Goal: Information Seeking & Learning: Learn about a topic

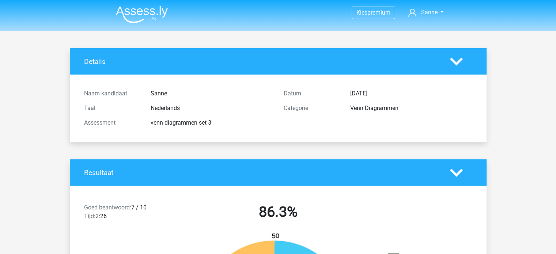
click at [150, 8] on img at bounding box center [142, 14] width 52 height 17
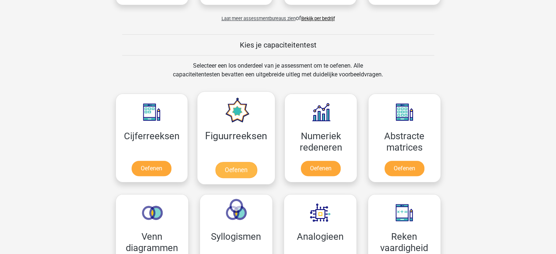
scroll to position [292, 0]
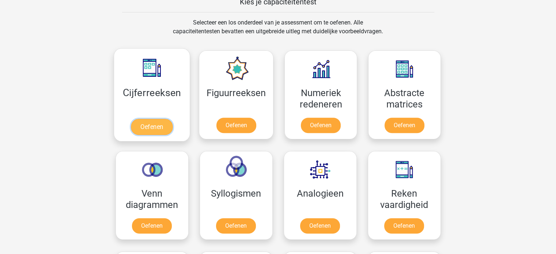
click at [146, 128] on link "Oefenen" at bounding box center [152, 127] width 42 height 16
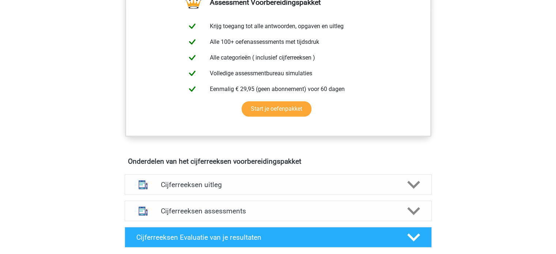
scroll to position [366, 0]
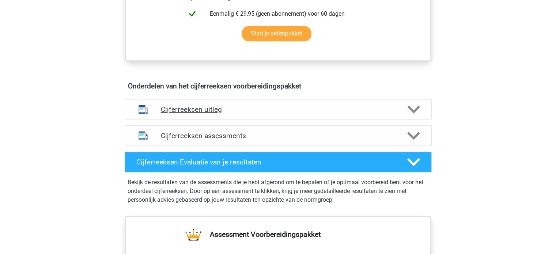
click at [198, 114] on h4 "Cijferreeksen uitleg" at bounding box center [278, 109] width 235 height 8
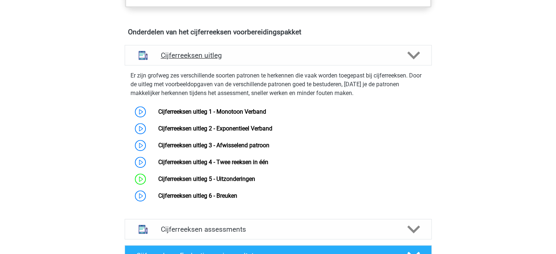
scroll to position [439, 0]
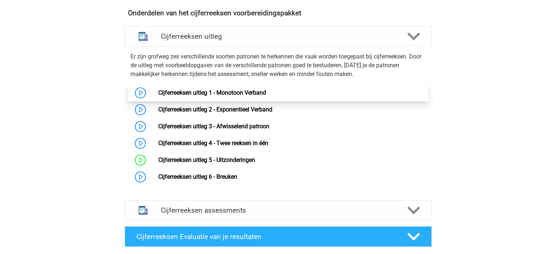
click at [194, 96] on link "Cijferreeksen uitleg 1 - Monotoon Verband" at bounding box center [212, 92] width 108 height 7
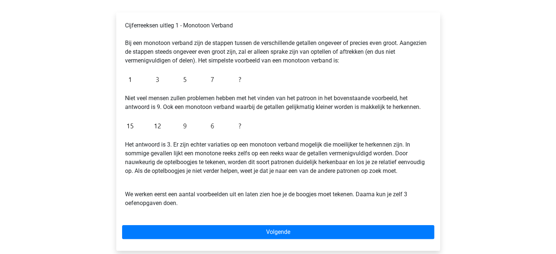
scroll to position [146, 0]
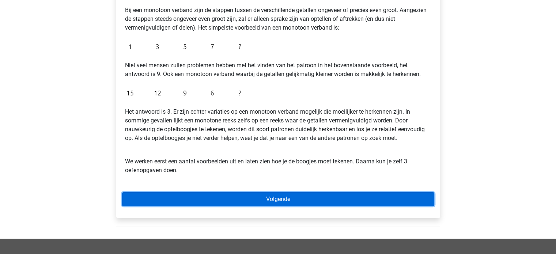
click at [235, 201] on link "Volgende" at bounding box center [278, 199] width 312 height 14
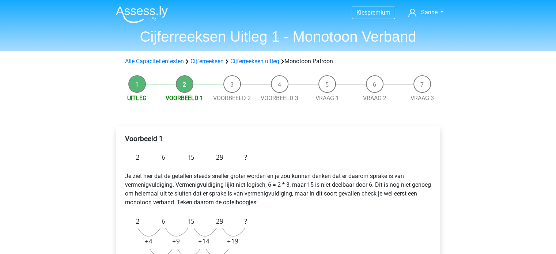
click at [249, 57] on div "Alle Capaciteitentesten Cijferreeksen Cijferreeksen uitleg Monotoon Patroon" at bounding box center [278, 61] width 312 height 9
click at [250, 60] on link "Cijferreeksen uitleg" at bounding box center [254, 61] width 49 height 7
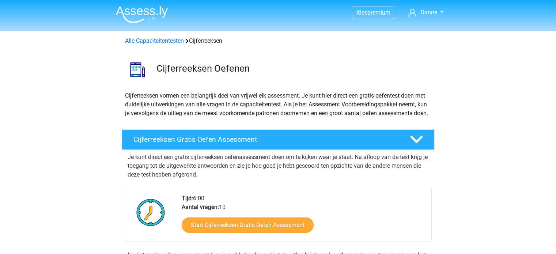
scroll to position [469, 0]
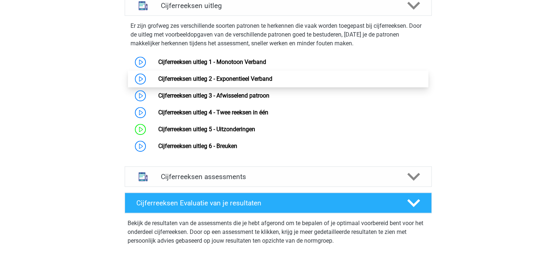
click at [231, 82] on link "Cijferreeksen uitleg 2 - Exponentieel Verband" at bounding box center [215, 78] width 114 height 7
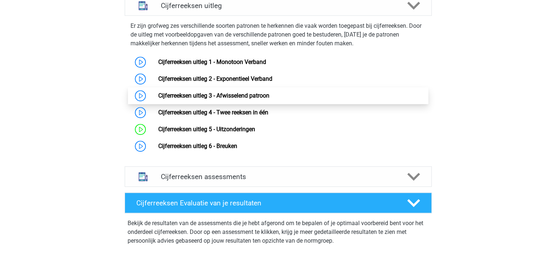
click at [191, 99] on link "Cijferreeksen uitleg 3 - Afwisselend patroon" at bounding box center [213, 95] width 111 height 7
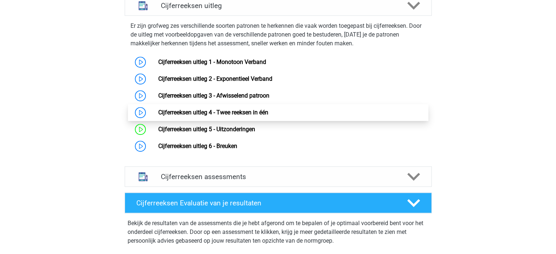
click at [181, 115] on link "Cijferreeksen uitleg 4 - Twee reeksen in één" at bounding box center [213, 112] width 110 height 7
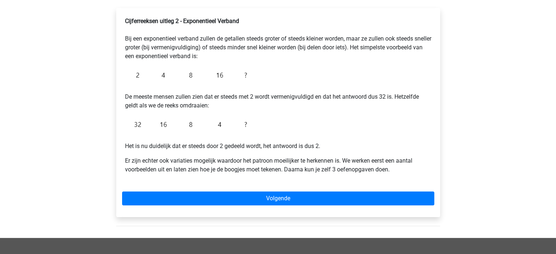
scroll to position [146, 0]
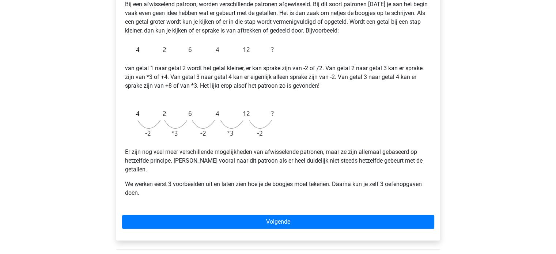
scroll to position [146, 0]
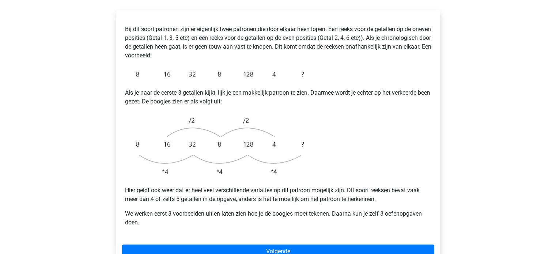
scroll to position [146, 0]
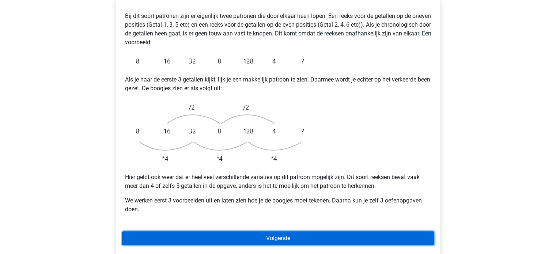
click at [242, 231] on link "Volgende" at bounding box center [278, 238] width 312 height 14
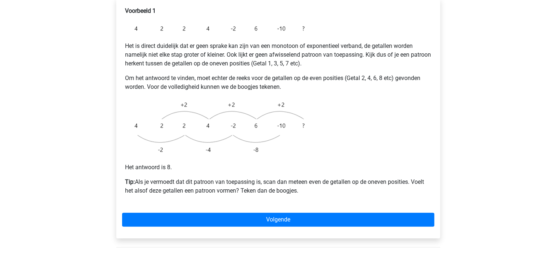
scroll to position [146, 0]
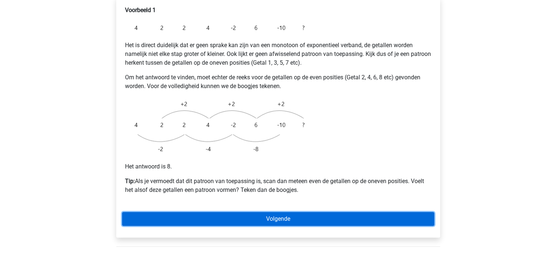
click at [234, 212] on link "Volgende" at bounding box center [278, 219] width 312 height 14
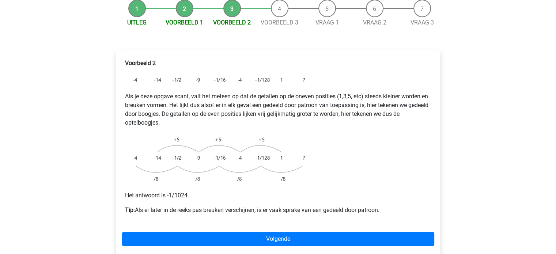
scroll to position [110, 0]
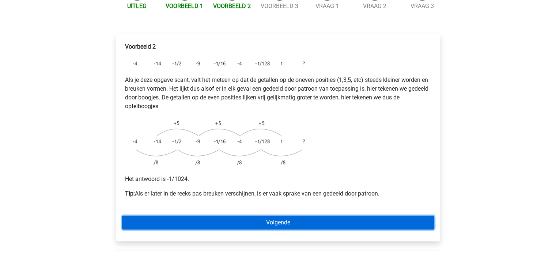
click at [281, 216] on link "Volgende" at bounding box center [278, 223] width 312 height 14
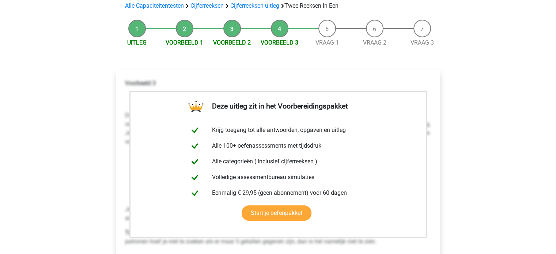
scroll to position [110, 0]
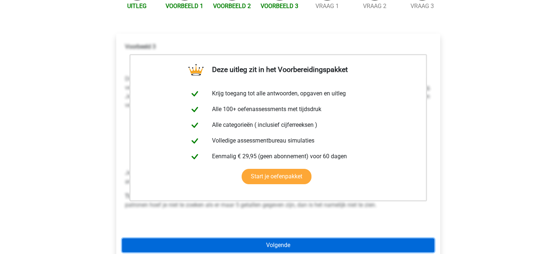
click at [277, 238] on link "Volgende" at bounding box center [278, 245] width 312 height 14
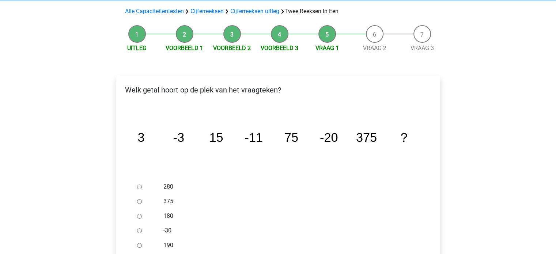
scroll to position [110, 0]
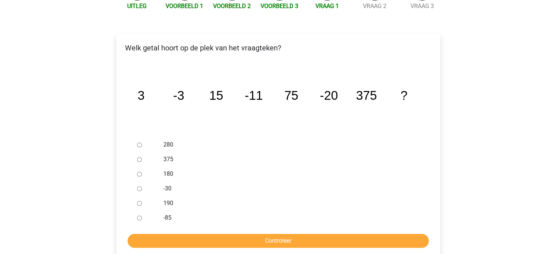
click at [136, 181] on div at bounding box center [146, 188] width 24 height 15
click at [141, 186] on input "-30" at bounding box center [139, 188] width 5 height 5
radio input "true"
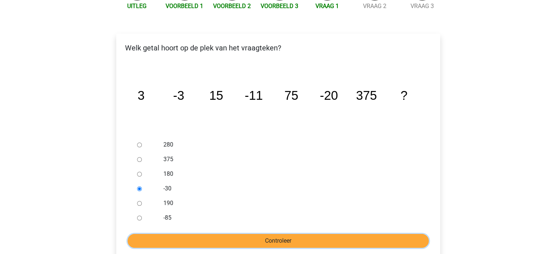
click at [186, 234] on input "Controleer" at bounding box center [278, 241] width 301 height 14
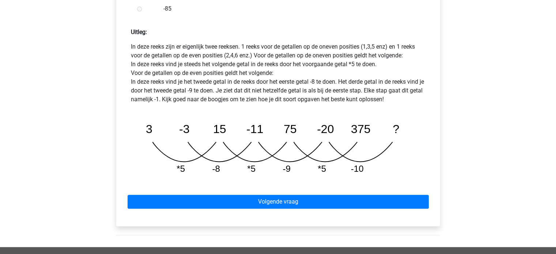
scroll to position [329, 0]
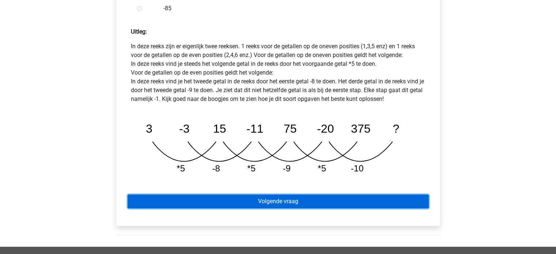
click at [212, 194] on link "Volgende vraag" at bounding box center [278, 201] width 301 height 14
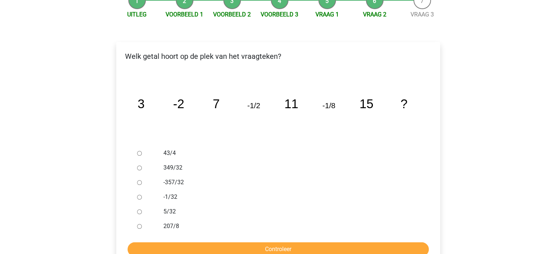
scroll to position [146, 0]
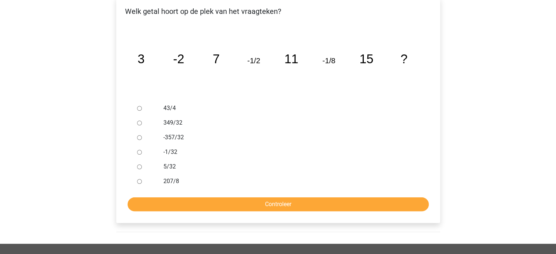
click at [138, 150] on input "-1/32" at bounding box center [139, 152] width 5 height 5
radio input "true"
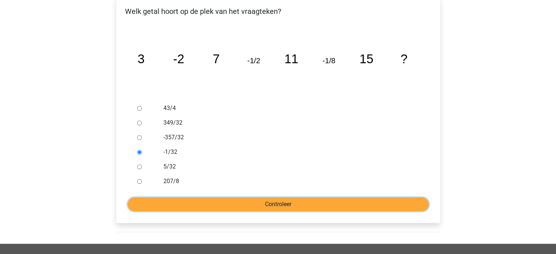
click at [202, 197] on input "Controleer" at bounding box center [278, 204] width 301 height 14
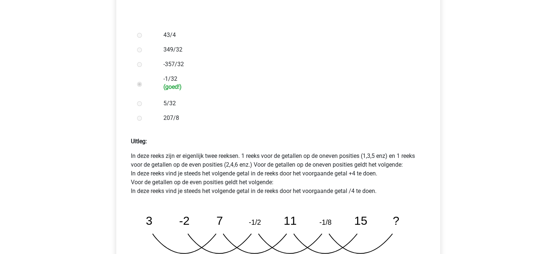
scroll to position [402, 0]
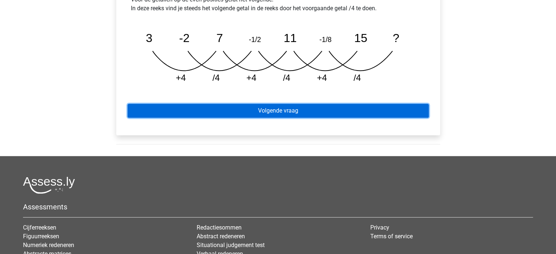
click at [265, 104] on link "Volgende vraag" at bounding box center [278, 111] width 301 height 14
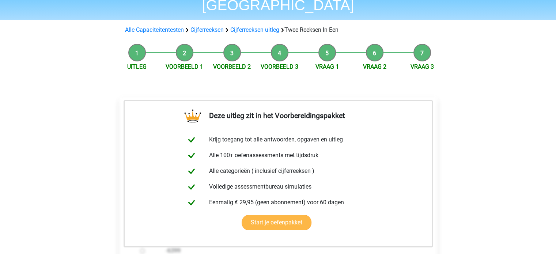
scroll to position [219, 0]
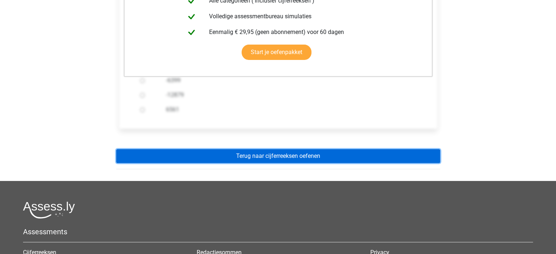
click at [275, 149] on link "Terug naar cijferreeksen oefenen" at bounding box center [278, 156] width 324 height 14
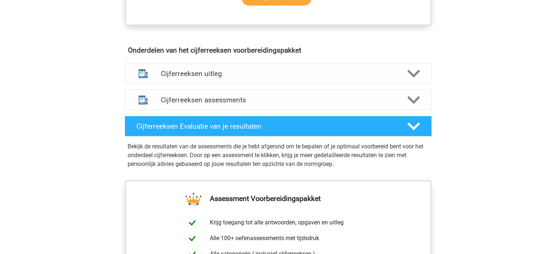
scroll to position [402, 0]
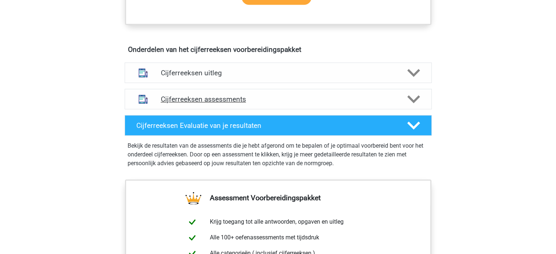
click at [228, 103] on h4 "Cijferreeksen assessments" at bounding box center [278, 99] width 235 height 8
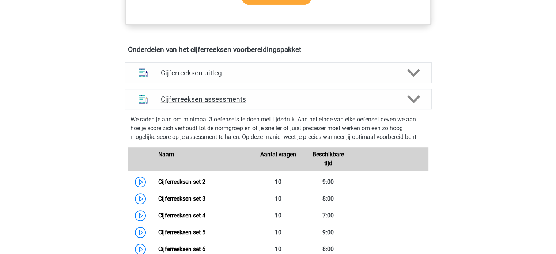
click at [237, 103] on h4 "Cijferreeksen assessments" at bounding box center [278, 99] width 235 height 8
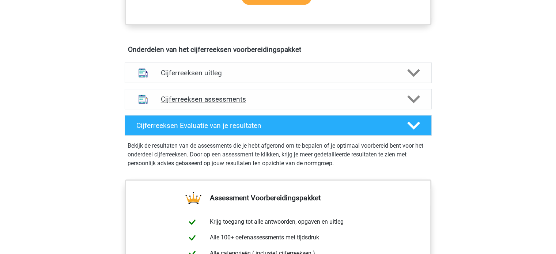
click at [237, 103] on h4 "Cijferreeksen assessments" at bounding box center [278, 99] width 235 height 8
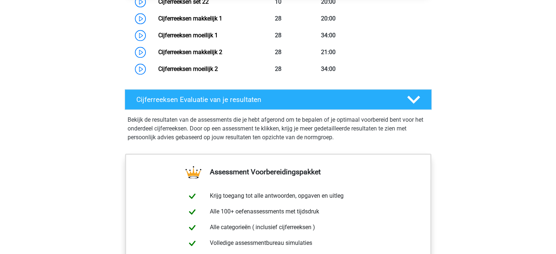
scroll to position [987, 0]
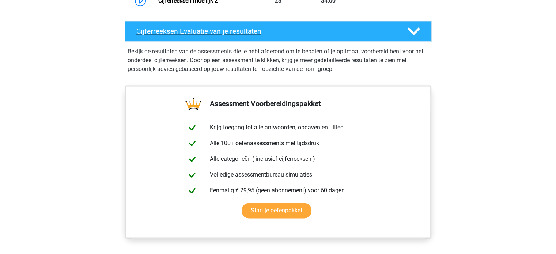
click at [211, 35] on h4 "Cijferreeksen Evaluatie van je resultaten" at bounding box center [265, 31] width 259 height 8
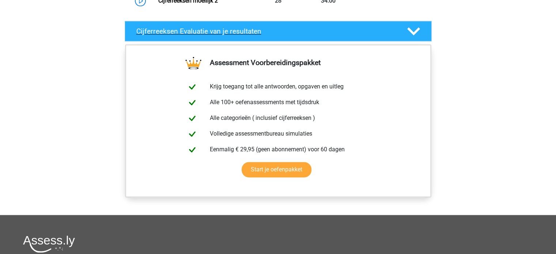
click at [211, 35] on h4 "Cijferreeksen Evaluatie van je resultaten" at bounding box center [265, 31] width 259 height 8
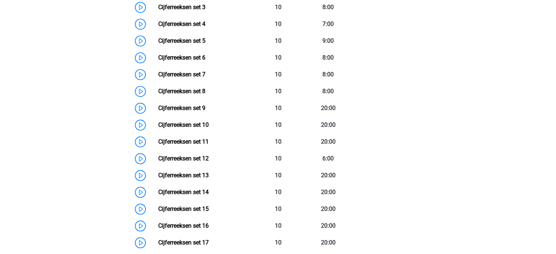
scroll to position [512, 0]
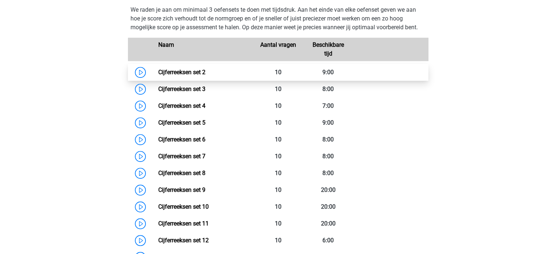
click at [174, 76] on link "Cijferreeksen set 2" at bounding box center [181, 72] width 47 height 7
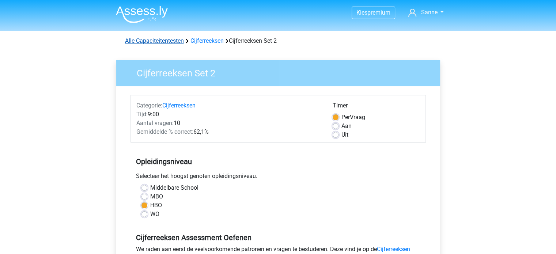
click at [184, 41] on link "Alle Capaciteitentesten" at bounding box center [154, 40] width 59 height 7
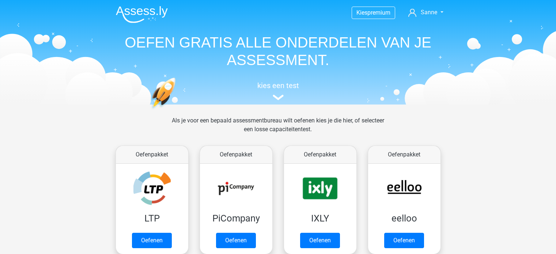
scroll to position [310, 0]
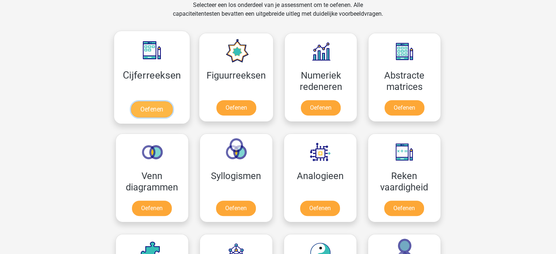
click at [167, 101] on link "Oefenen" at bounding box center [152, 109] width 42 height 16
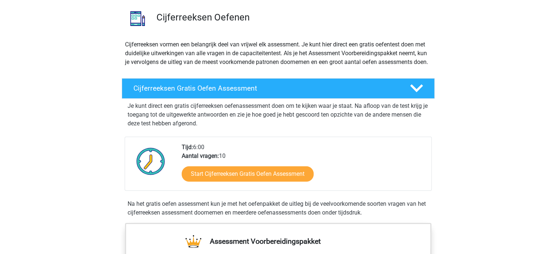
scroll to position [37, 0]
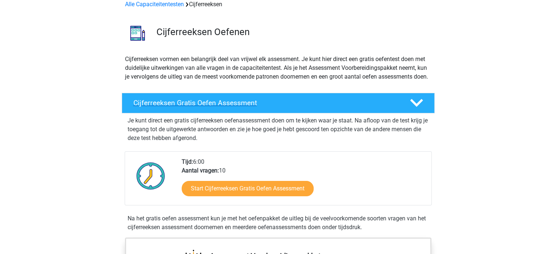
click at [187, 107] on div "Cijferreeksen Gratis Oefen Assessment" at bounding box center [278, 103] width 313 height 20
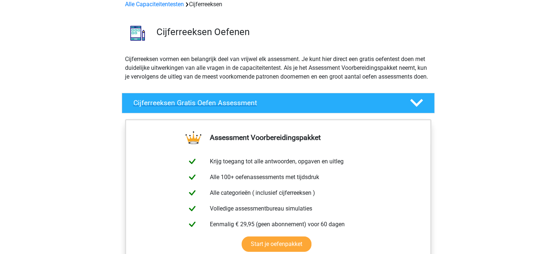
click at [187, 107] on div "Cijferreeksen Gratis Oefen Assessment" at bounding box center [278, 103] width 313 height 20
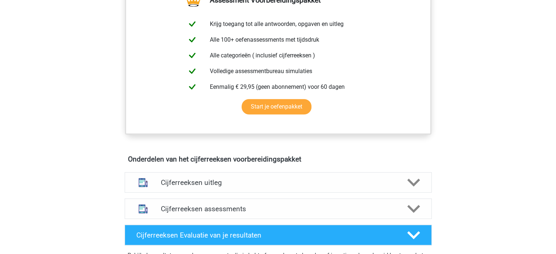
scroll to position [402, 0]
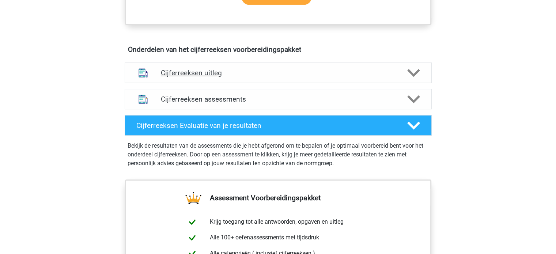
click at [184, 72] on div "Cijferreeksen uitleg" at bounding box center [278, 73] width 307 height 20
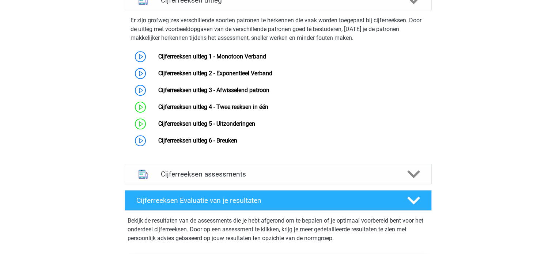
scroll to position [475, 0]
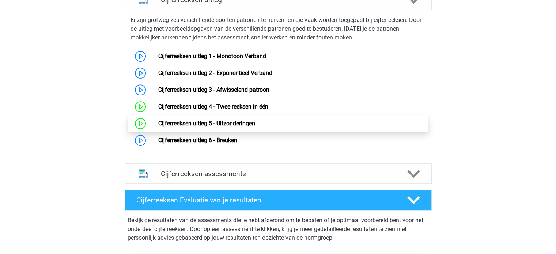
click at [207, 127] on link "Cijferreeksen uitleg 5 - Uitzonderingen" at bounding box center [206, 123] width 97 height 7
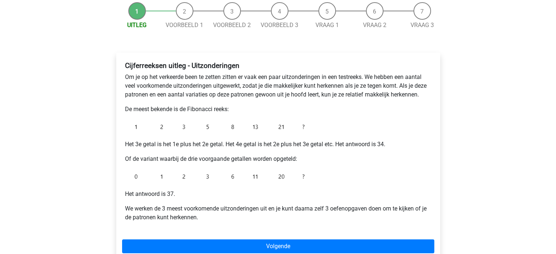
scroll to position [110, 0]
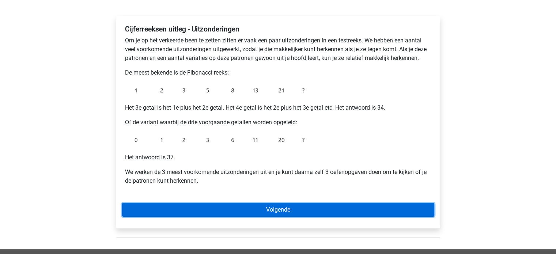
click at [250, 205] on link "Volgende" at bounding box center [278, 210] width 312 height 14
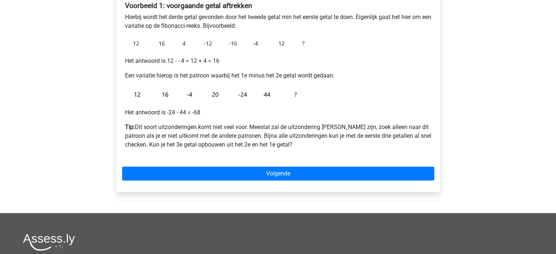
scroll to position [146, 0]
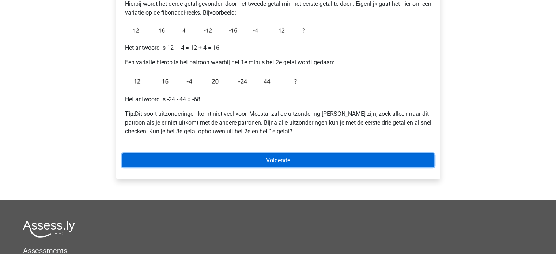
click at [228, 156] on link "Volgende" at bounding box center [278, 161] width 312 height 14
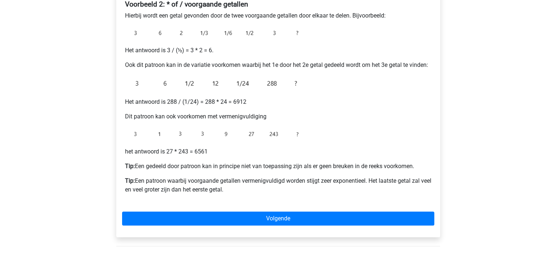
scroll to position [146, 0]
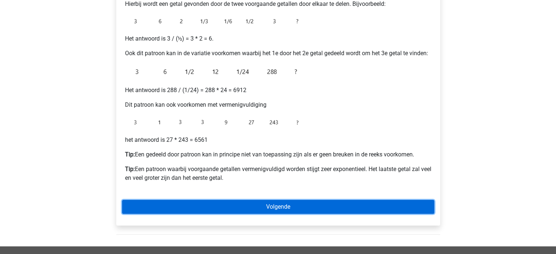
click at [250, 208] on link "Volgende" at bounding box center [278, 207] width 312 height 14
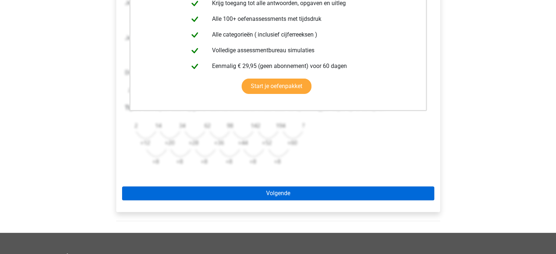
scroll to position [183, 0]
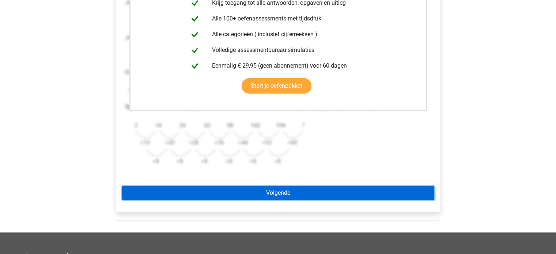
click at [249, 190] on link "Volgende" at bounding box center [278, 193] width 312 height 14
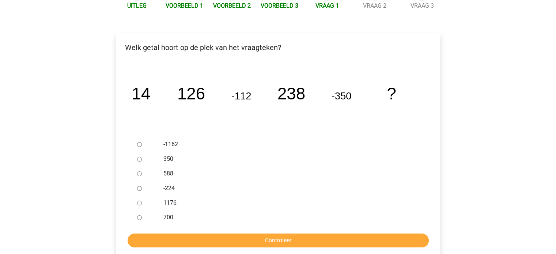
scroll to position [110, 0]
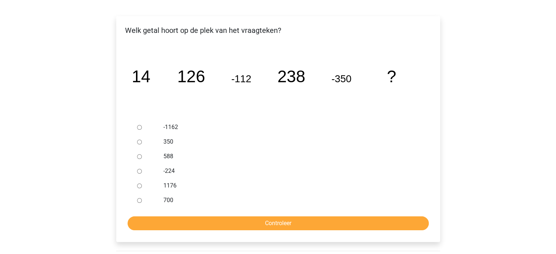
click at [138, 151] on div at bounding box center [146, 156] width 24 height 15
click at [140, 156] on input "588" at bounding box center [139, 156] width 5 height 5
radio input "true"
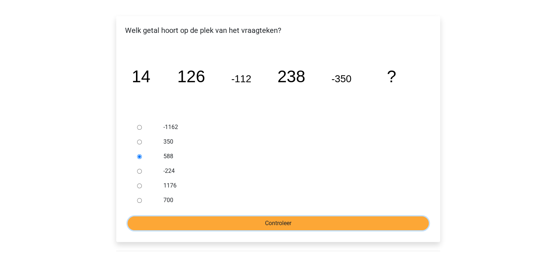
click at [192, 227] on input "Controleer" at bounding box center [278, 223] width 301 height 14
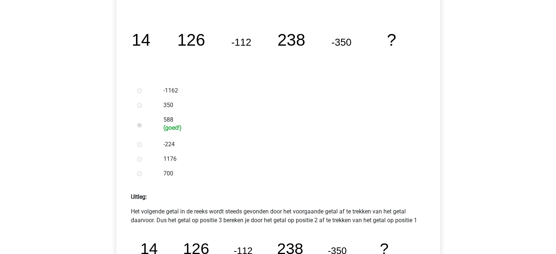
scroll to position [256, 0]
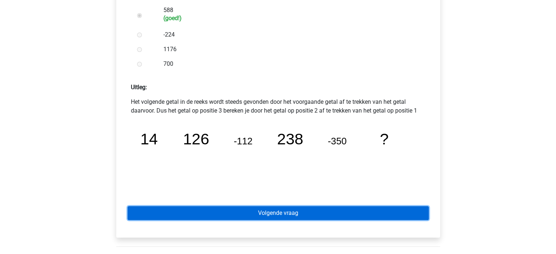
click at [229, 212] on link "Volgende vraag" at bounding box center [278, 213] width 301 height 14
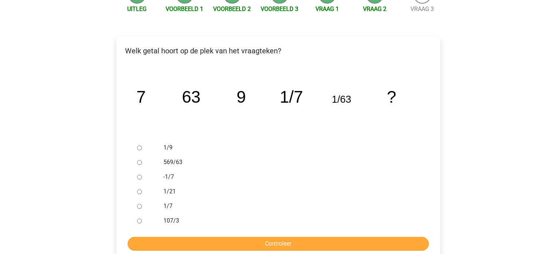
scroll to position [110, 0]
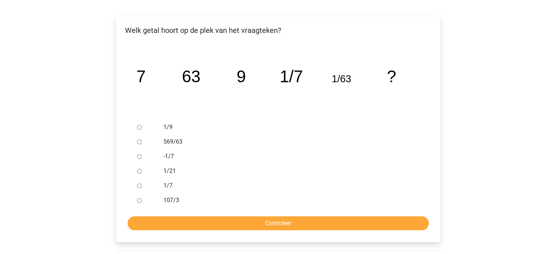
click at [140, 125] on div at bounding box center [146, 127] width 24 height 15
click at [140, 127] on input "1/9" at bounding box center [139, 127] width 5 height 5
radio input "true"
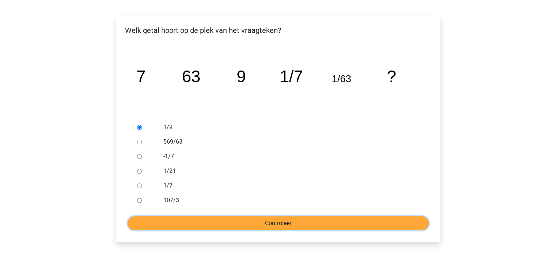
click at [214, 226] on input "Controleer" at bounding box center [278, 223] width 301 height 14
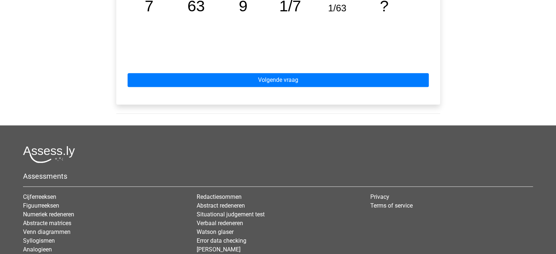
scroll to position [307, 0]
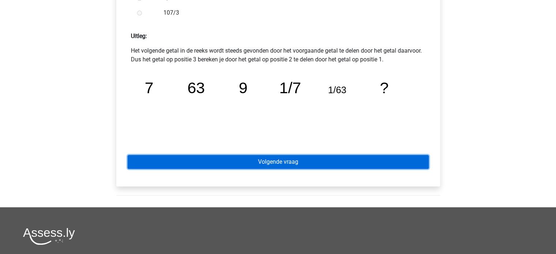
click at [224, 159] on link "Volgende vraag" at bounding box center [278, 162] width 301 height 14
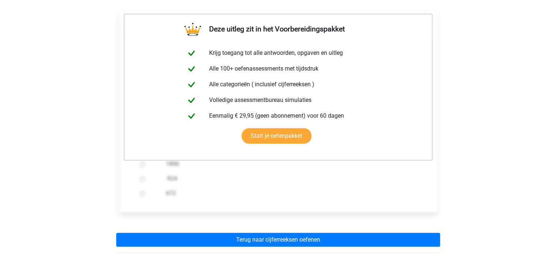
scroll to position [146, 0]
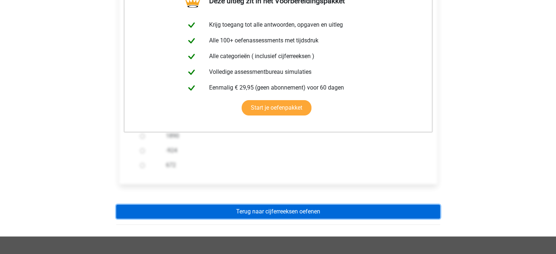
click at [244, 209] on link "Terug naar cijferreeksen oefenen" at bounding box center [278, 212] width 324 height 14
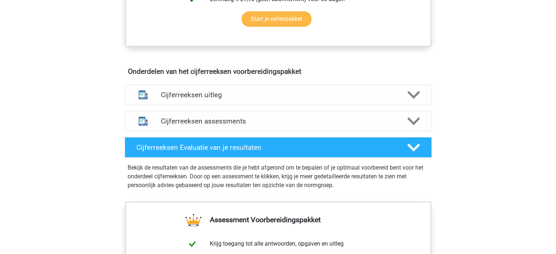
scroll to position [402, 0]
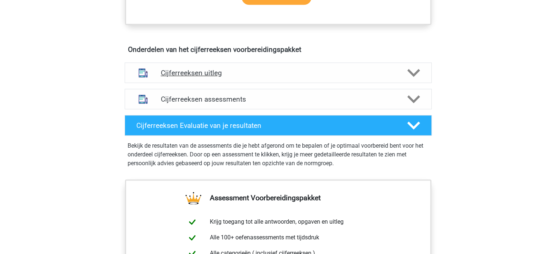
click at [212, 77] on h4 "Cijferreeksen uitleg" at bounding box center [278, 73] width 235 height 8
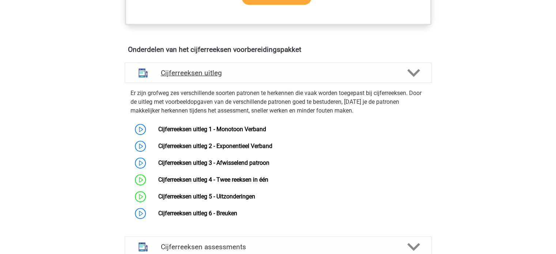
scroll to position [475, 0]
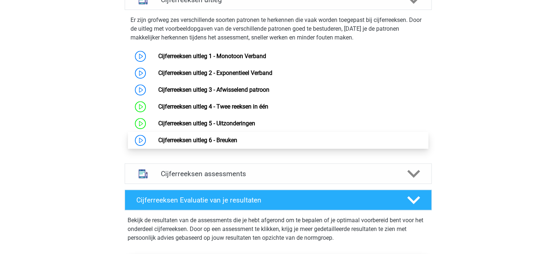
click at [185, 144] on link "Cijferreeksen uitleg 6 - Breuken" at bounding box center [197, 140] width 79 height 7
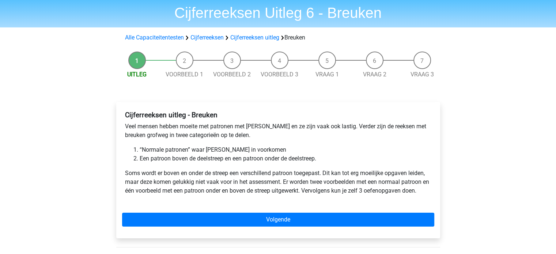
scroll to position [37, 0]
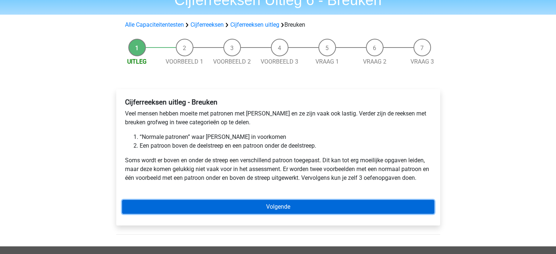
click at [265, 205] on link "Volgende" at bounding box center [278, 207] width 312 height 14
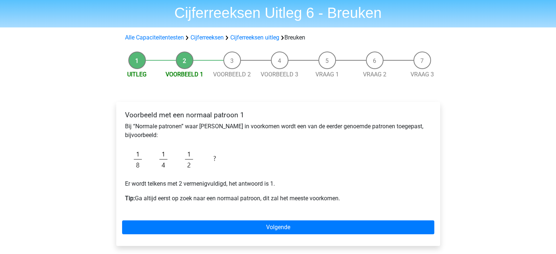
scroll to position [37, 0]
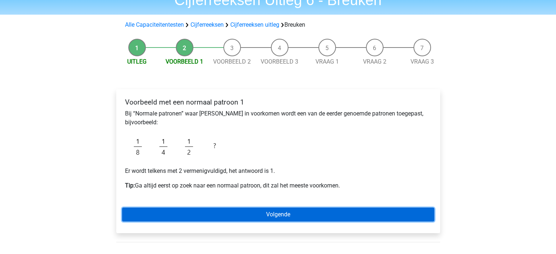
click at [275, 212] on link "Volgende" at bounding box center [278, 215] width 312 height 14
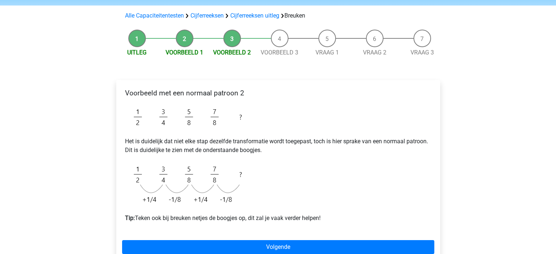
scroll to position [73, 0]
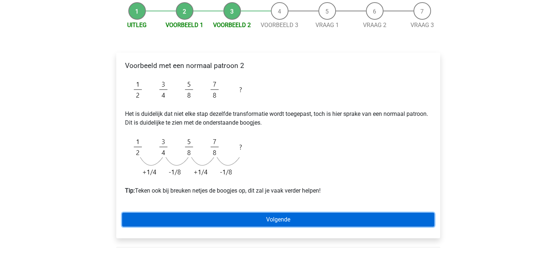
click at [260, 217] on link "Volgende" at bounding box center [278, 220] width 312 height 14
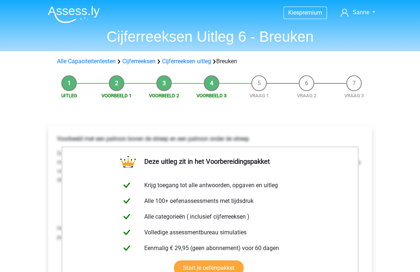
click at [140, 63] on link "Cijferreeksen" at bounding box center [138, 61] width 33 height 7
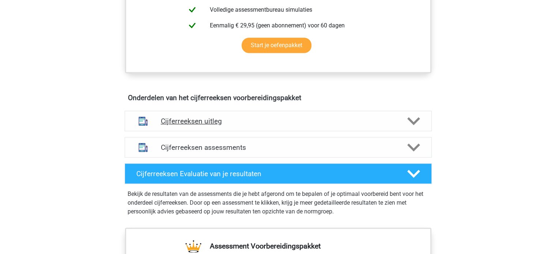
scroll to position [439, 0]
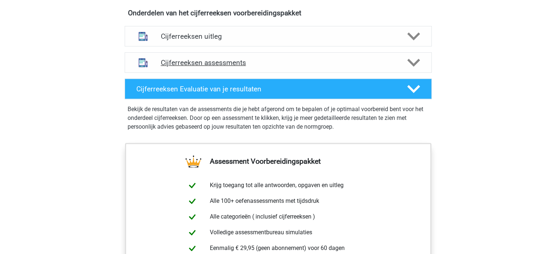
click at [193, 61] on div "Cijferreeksen assessments" at bounding box center [278, 62] width 307 height 20
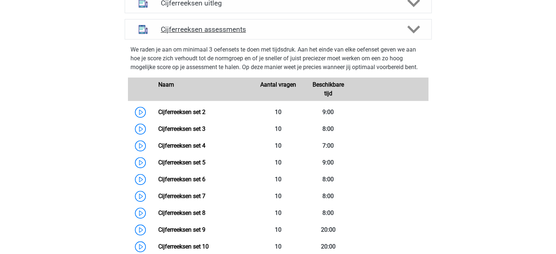
scroll to position [512, 0]
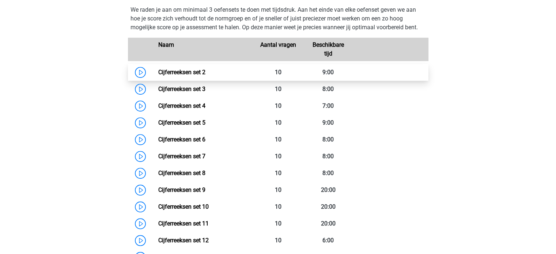
click at [190, 76] on link "Cijferreeksen set 2" at bounding box center [181, 72] width 47 height 7
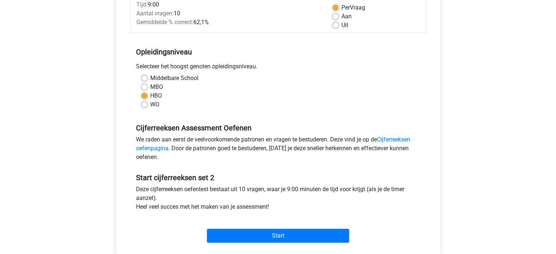
scroll to position [146, 0]
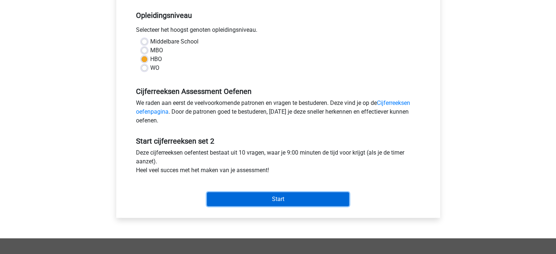
click at [257, 198] on input "Start" at bounding box center [278, 199] width 142 height 14
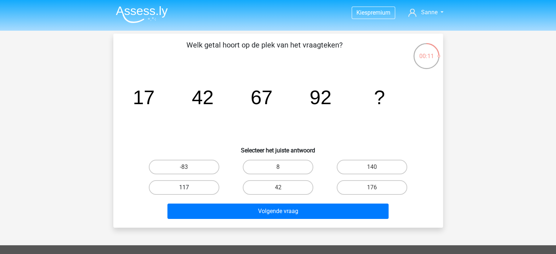
click at [201, 190] on label "117" at bounding box center [184, 187] width 71 height 15
click at [189, 190] on input "117" at bounding box center [186, 190] width 5 height 5
radio input "true"
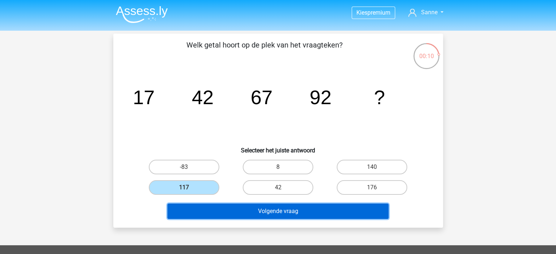
click at [237, 210] on button "Volgende vraag" at bounding box center [277, 211] width 221 height 15
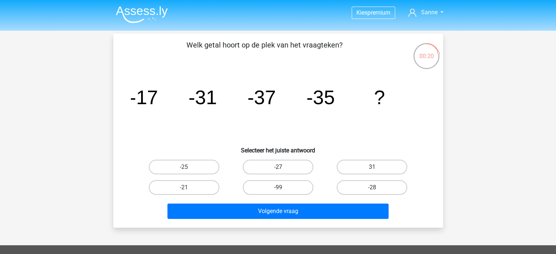
click at [290, 167] on label "-27" at bounding box center [278, 167] width 71 height 15
click at [283, 167] on input "-27" at bounding box center [280, 169] width 5 height 5
radio input "true"
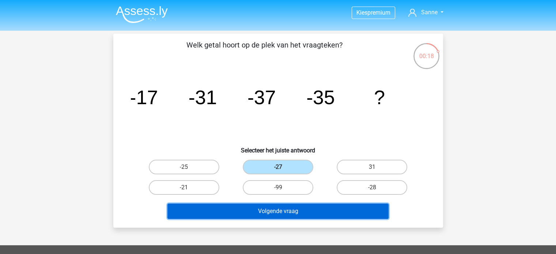
click at [292, 206] on button "Volgende vraag" at bounding box center [277, 211] width 221 height 15
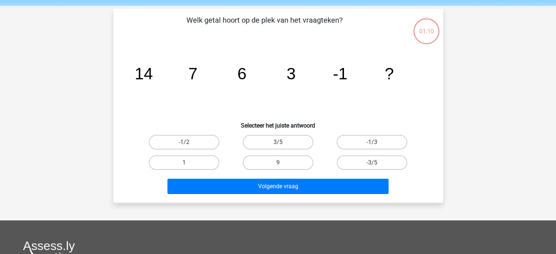
scroll to position [34, 0]
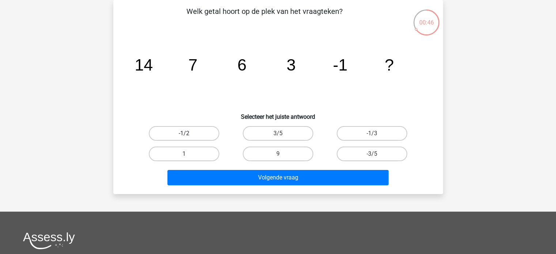
click at [200, 134] on label "-1/2" at bounding box center [184, 133] width 71 height 15
click at [189, 134] on input "-1/2" at bounding box center [186, 135] width 5 height 5
radio input "true"
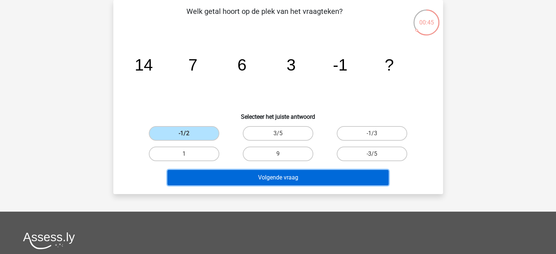
click at [240, 177] on button "Volgende vraag" at bounding box center [277, 177] width 221 height 15
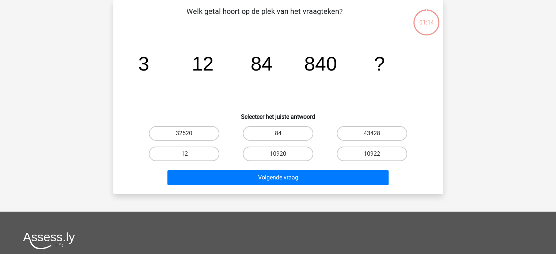
scroll to position [20, 0]
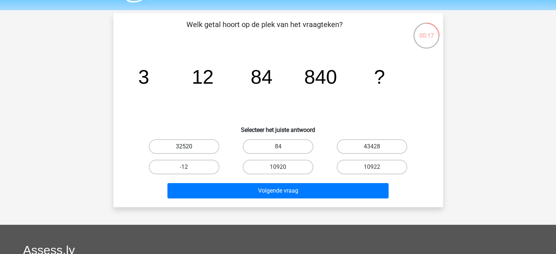
click at [199, 149] on label "32520" at bounding box center [184, 146] width 71 height 15
click at [189, 149] on input "32520" at bounding box center [186, 149] width 5 height 5
radio input "true"
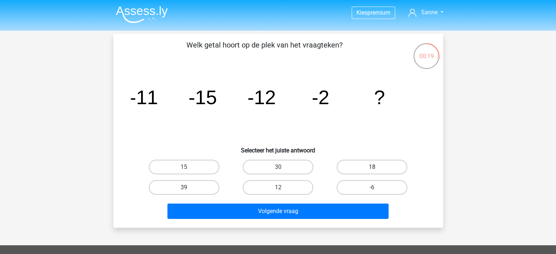
click at [351, 164] on label "18" at bounding box center [372, 167] width 71 height 15
click at [372, 167] on input "18" at bounding box center [374, 169] width 5 height 5
radio input "true"
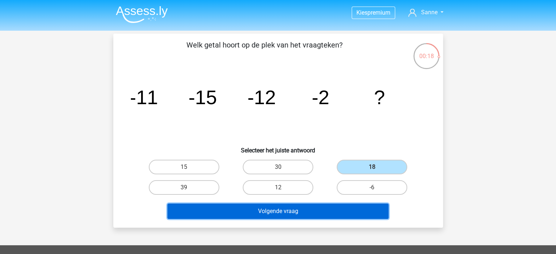
click at [325, 208] on button "Volgende vraag" at bounding box center [277, 211] width 221 height 15
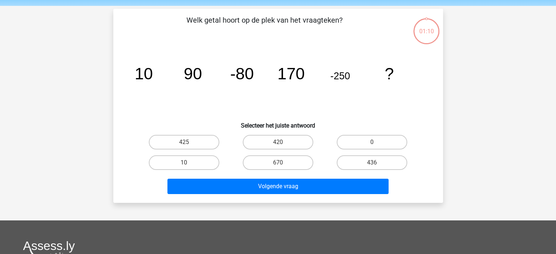
scroll to position [34, 0]
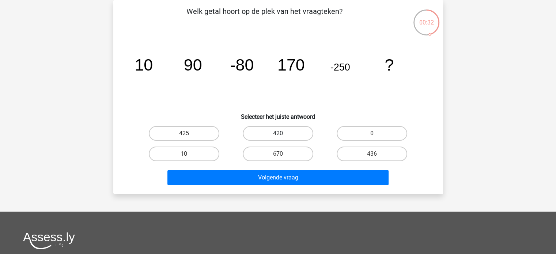
click at [306, 132] on label "420" at bounding box center [278, 133] width 71 height 15
click at [283, 133] on input "420" at bounding box center [280, 135] width 5 height 5
radio input "true"
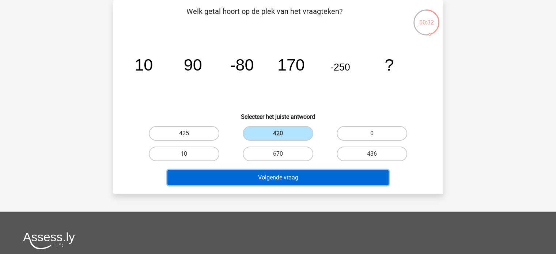
click at [297, 178] on button "Volgende vraag" at bounding box center [277, 177] width 221 height 15
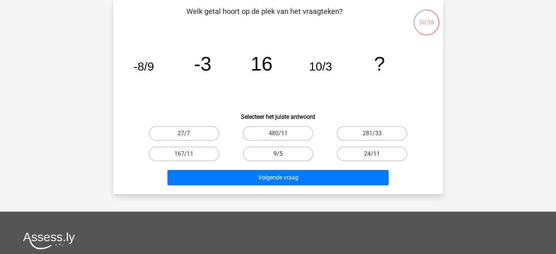
click at [300, 151] on label "9/5" at bounding box center [278, 154] width 71 height 15
click at [283, 154] on input "9/5" at bounding box center [280, 156] width 5 height 5
radio input "true"
click at [310, 188] on div "Welk getal hoort op de plek van het vraagteken? image/svg+xml -8/9 -3 16 10/3 ?…" at bounding box center [278, 97] width 330 height 194
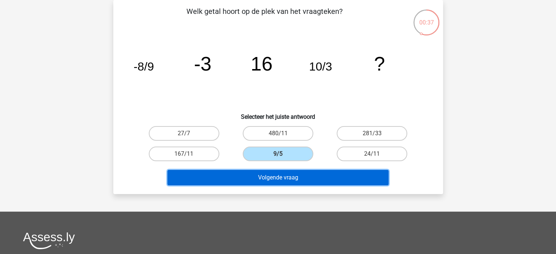
click at [312, 175] on button "Volgende vraag" at bounding box center [277, 177] width 221 height 15
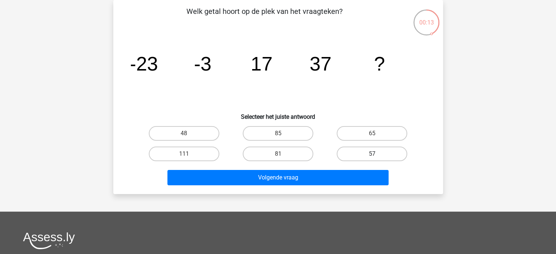
click at [353, 155] on label "57" at bounding box center [372, 154] width 71 height 15
click at [372, 155] on input "57" at bounding box center [374, 156] width 5 height 5
radio input "true"
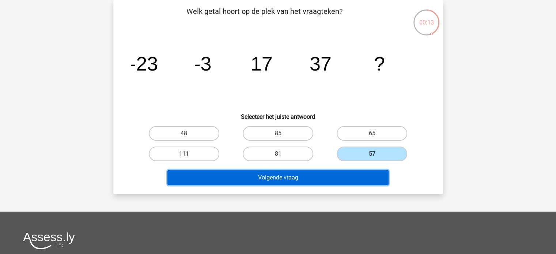
click at [326, 171] on button "Volgende vraag" at bounding box center [277, 177] width 221 height 15
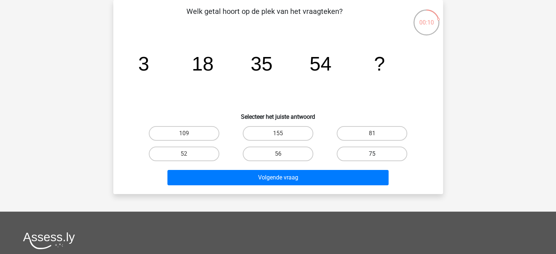
click at [395, 149] on label "75" at bounding box center [372, 154] width 71 height 15
click at [377, 154] on input "75" at bounding box center [374, 156] width 5 height 5
radio input "true"
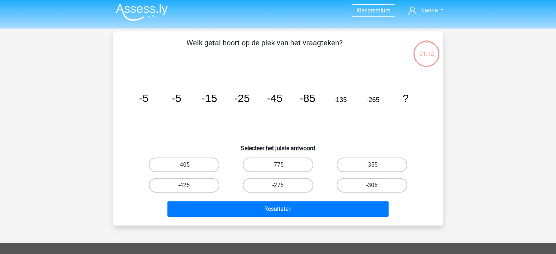
scroll to position [1, 0]
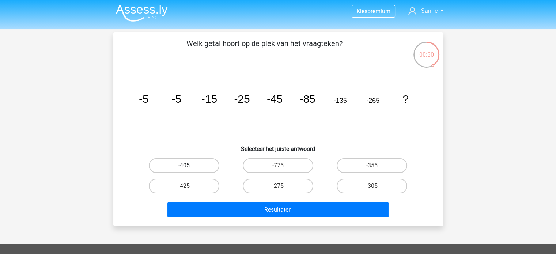
click at [192, 159] on label "-405" at bounding box center [184, 165] width 71 height 15
click at [189, 166] on input "-405" at bounding box center [186, 168] width 5 height 5
radio input "true"
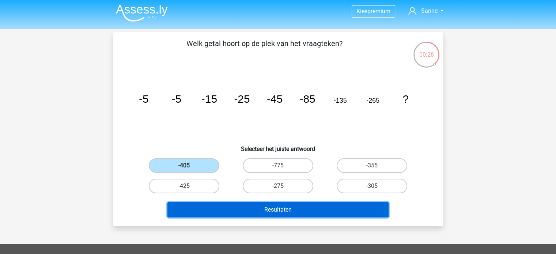
click at [265, 210] on button "Resultaten" at bounding box center [277, 209] width 221 height 15
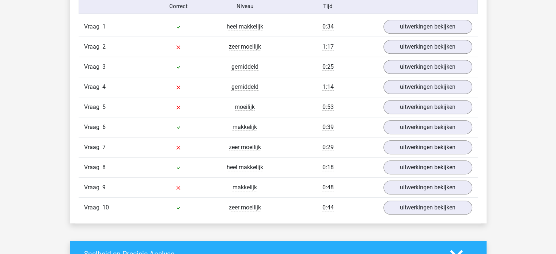
scroll to position [632, 0]
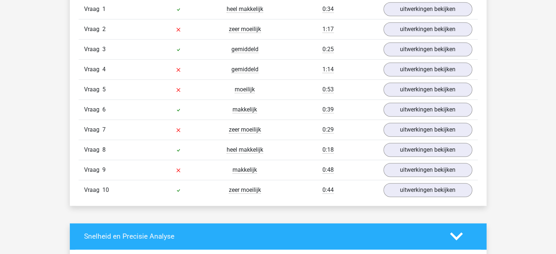
click at [409, 196] on div "Vraag 10 zeer moeilijk 0:44 uitwerkingen bekijken" at bounding box center [278, 190] width 399 height 20
click at [408, 189] on link "uitwerkingen bekijken" at bounding box center [428, 190] width 102 height 16
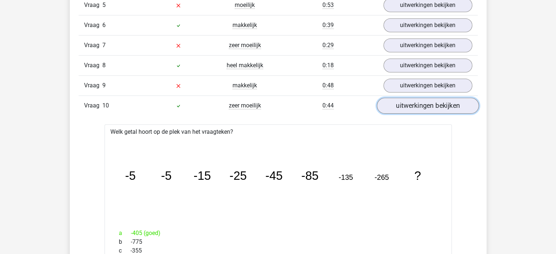
scroll to position [668, 0]
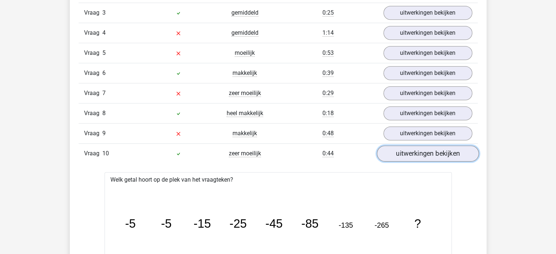
click at [402, 153] on link "uitwerkingen bekijken" at bounding box center [428, 153] width 102 height 16
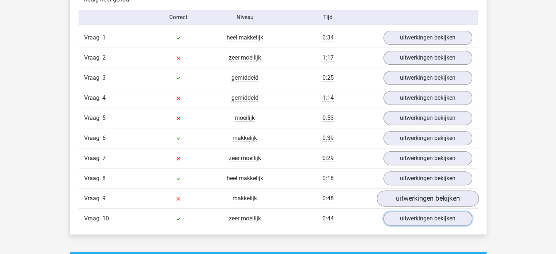
scroll to position [595, 0]
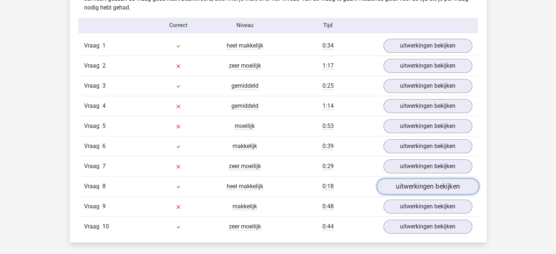
click at [423, 181] on link "uitwerkingen bekijken" at bounding box center [428, 186] width 102 height 16
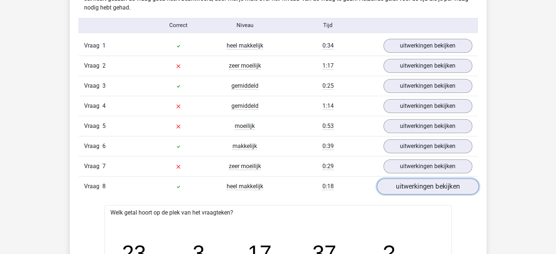
click at [423, 181] on link "uitwerkingen bekijken" at bounding box center [428, 186] width 102 height 16
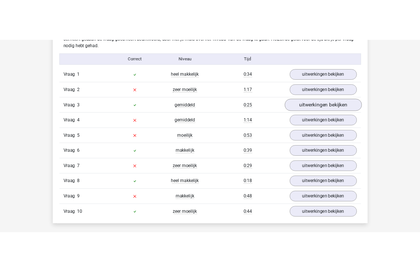
scroll to position [585, 0]
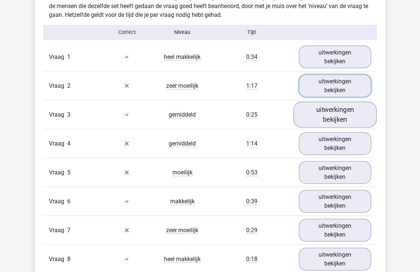
click at [337, 83] on link "uitwerkingen bekijken" at bounding box center [335, 86] width 72 height 23
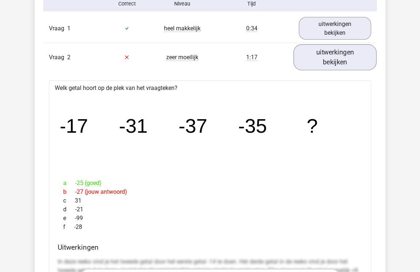
scroll to position [613, 0]
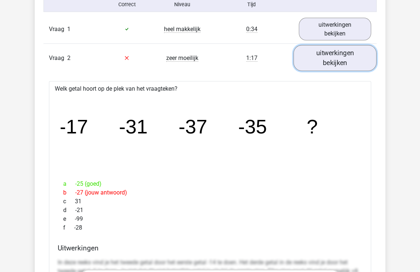
click at [325, 56] on link "uitwerkingen bekijken" at bounding box center [335, 58] width 83 height 26
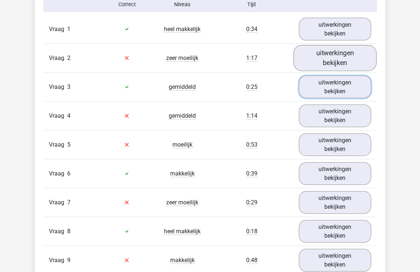
click at [318, 88] on link "uitwerkingen bekijken" at bounding box center [335, 87] width 72 height 23
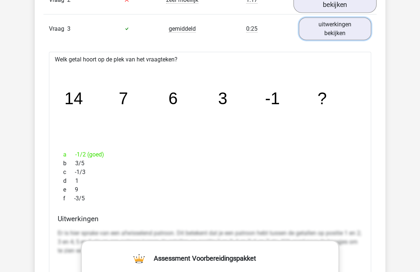
scroll to position [671, 0]
click at [360, 25] on link "uitwerkingen bekijken" at bounding box center [335, 28] width 72 height 23
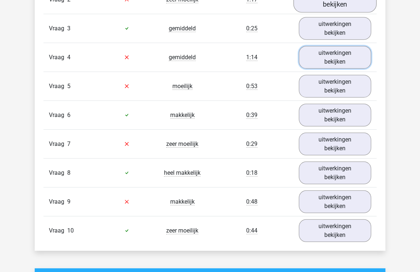
click at [339, 60] on link "uitwerkingen bekijken" at bounding box center [335, 57] width 72 height 23
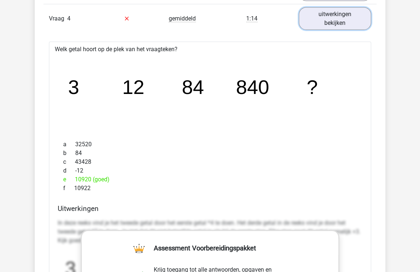
scroll to position [710, 0]
click at [348, 23] on link "uitwerkingen bekijken" at bounding box center [335, 18] width 72 height 23
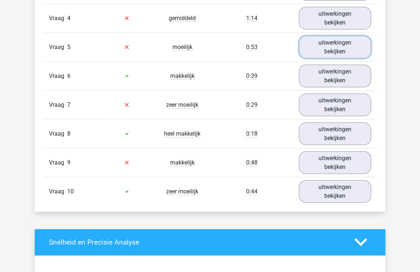
click at [339, 46] on link "uitwerkingen bekijken" at bounding box center [335, 47] width 72 height 23
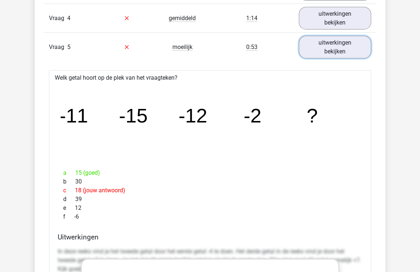
scroll to position [747, 0]
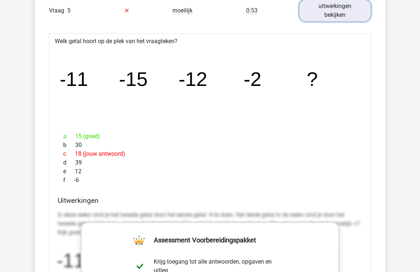
click at [343, 8] on link "uitwerkingen bekijken" at bounding box center [335, 10] width 72 height 23
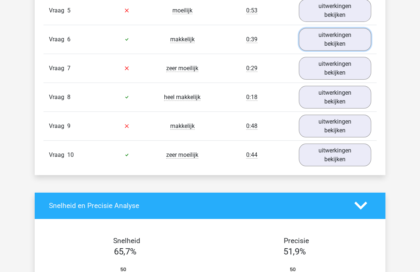
click at [338, 38] on link "uitwerkingen bekijken" at bounding box center [335, 39] width 72 height 23
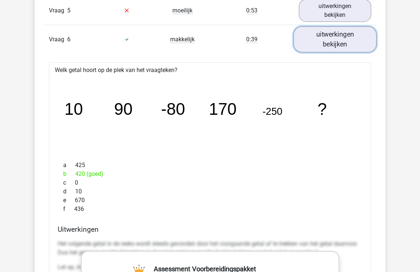
click at [325, 35] on link "uitwerkingen bekijken" at bounding box center [335, 39] width 83 height 26
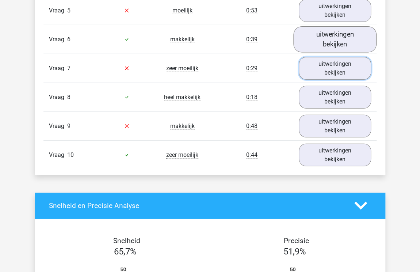
click at [323, 67] on link "uitwerkingen bekijken" at bounding box center [335, 68] width 72 height 23
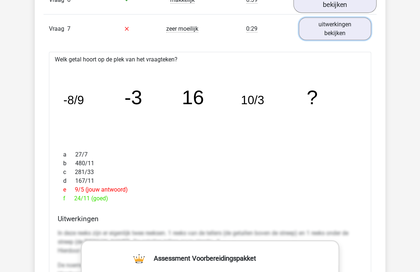
scroll to position [792, 0]
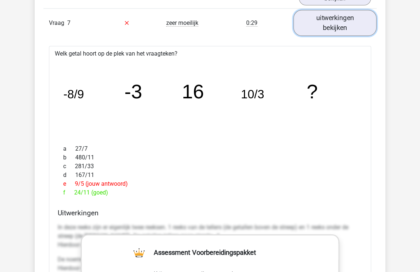
click at [345, 19] on link "uitwerkingen bekijken" at bounding box center [335, 23] width 83 height 26
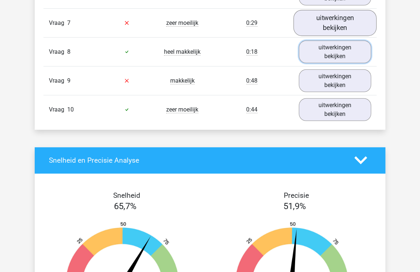
click at [332, 44] on link "uitwerkingen bekijken" at bounding box center [335, 52] width 72 height 23
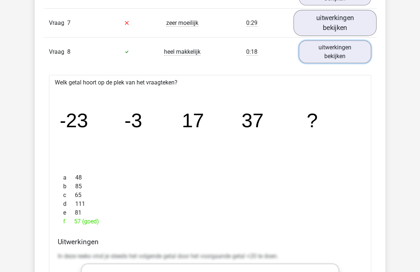
click at [323, 47] on link "uitwerkingen bekijken" at bounding box center [335, 52] width 72 height 23
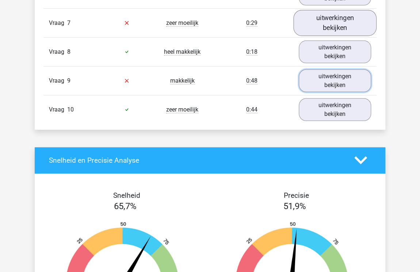
click at [330, 77] on link "uitwerkingen bekijken" at bounding box center [335, 80] width 72 height 23
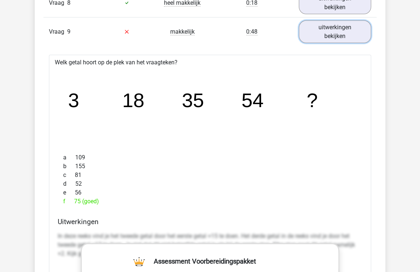
scroll to position [829, 0]
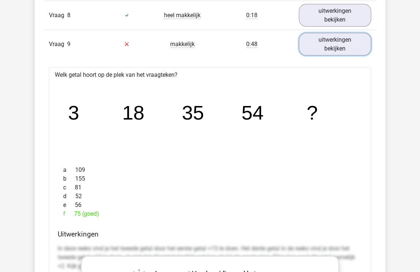
click at [339, 38] on link "uitwerkingen bekijken" at bounding box center [335, 44] width 72 height 23
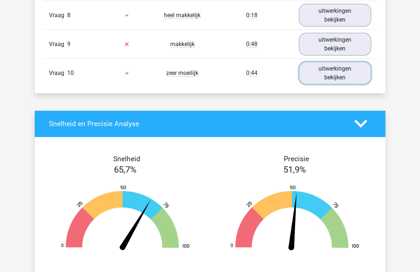
click at [336, 62] on link "uitwerkingen bekijken" at bounding box center [335, 73] width 72 height 23
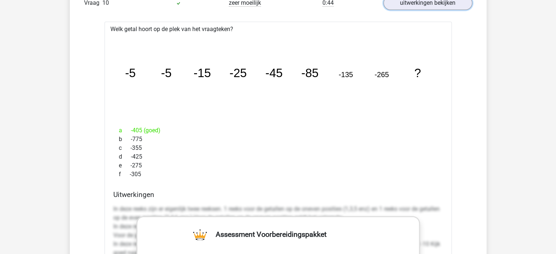
scroll to position [792, 0]
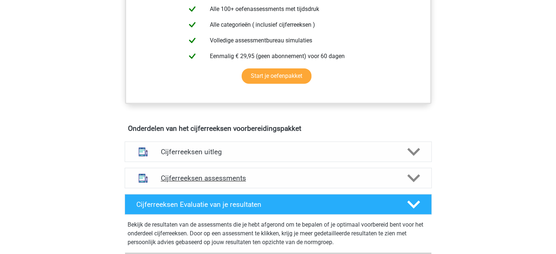
scroll to position [375, 0]
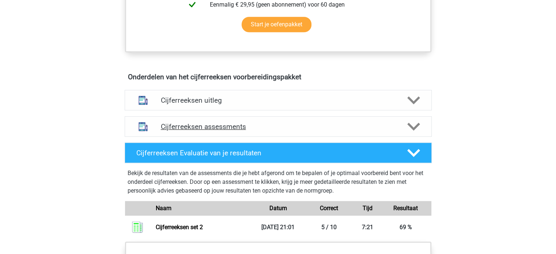
click at [210, 130] on h4 "Cijferreeksen assessments" at bounding box center [278, 126] width 235 height 8
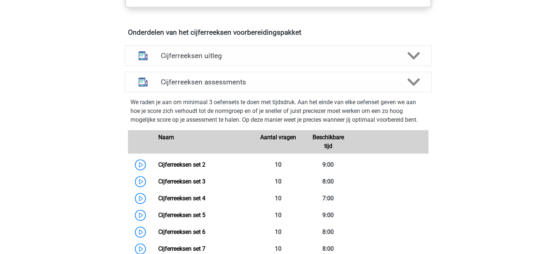
scroll to position [521, 0]
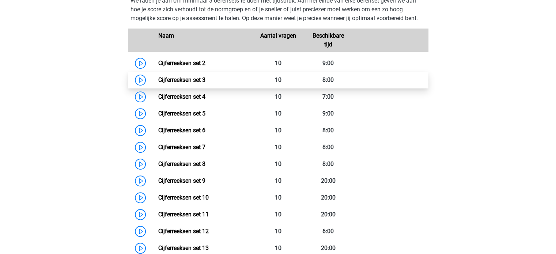
click at [202, 83] on link "Cijferreeksen set 3" at bounding box center [181, 79] width 47 height 7
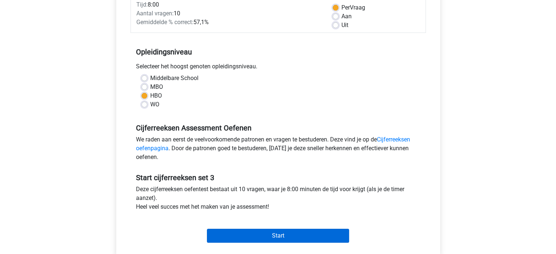
scroll to position [103, 0]
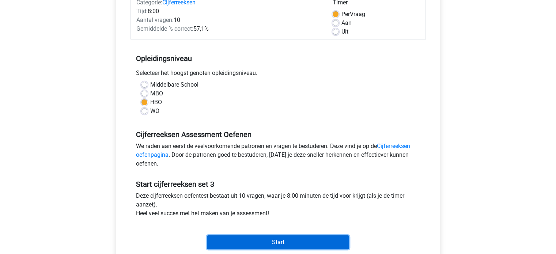
click at [275, 236] on input "Start" at bounding box center [278, 242] width 142 height 14
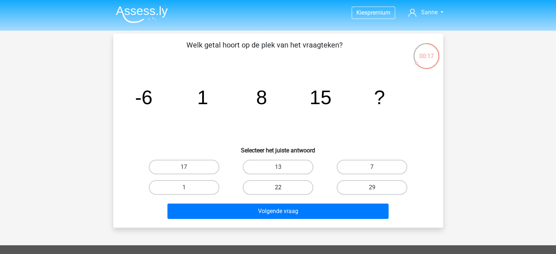
click at [278, 185] on label "22" at bounding box center [278, 187] width 71 height 15
click at [278, 188] on input "22" at bounding box center [280, 190] width 5 height 5
radio input "true"
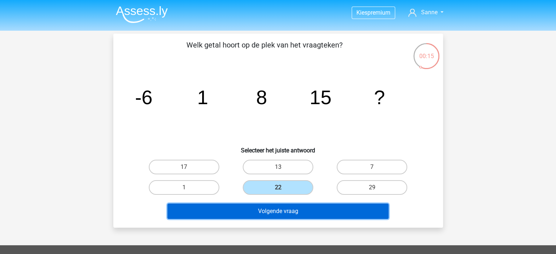
click at [294, 214] on button "Volgende vraag" at bounding box center [277, 211] width 221 height 15
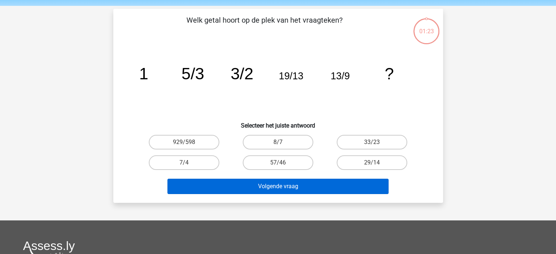
scroll to position [34, 0]
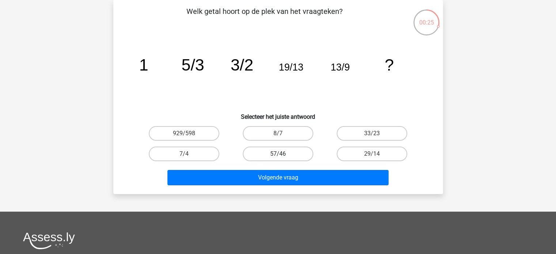
click at [300, 158] on label "57/46" at bounding box center [278, 154] width 71 height 15
click at [283, 158] on input "57/46" at bounding box center [280, 156] width 5 height 5
radio input "true"
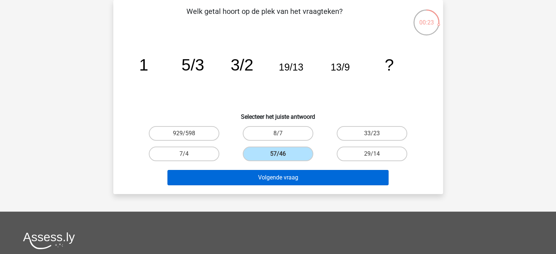
scroll to position [0, 0]
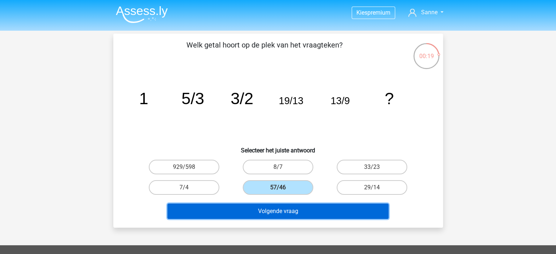
click at [301, 217] on button "Volgende vraag" at bounding box center [277, 211] width 221 height 15
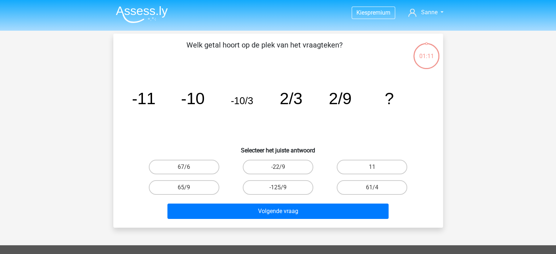
scroll to position [34, 0]
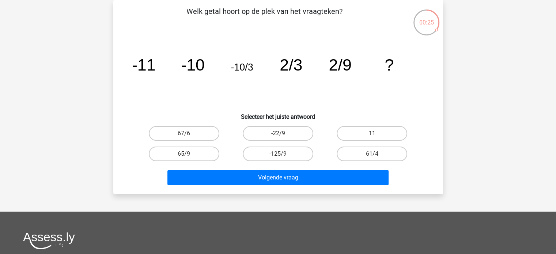
click at [277, 133] on label "-22/9" at bounding box center [278, 133] width 71 height 15
click at [278, 133] on input "-22/9" at bounding box center [280, 135] width 5 height 5
radio input "true"
click at [263, 168] on div "Volgende vraag" at bounding box center [278, 176] width 306 height 24
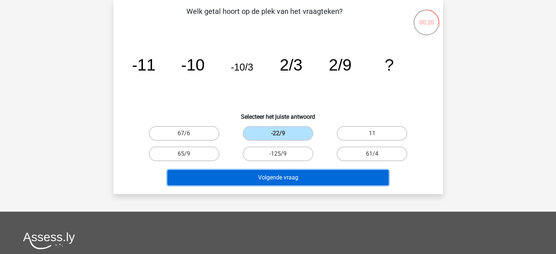
click at [261, 175] on button "Volgende vraag" at bounding box center [277, 177] width 221 height 15
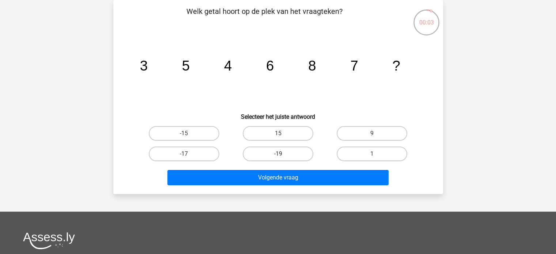
click at [372, 137] on input "9" at bounding box center [374, 135] width 5 height 5
radio input "true"
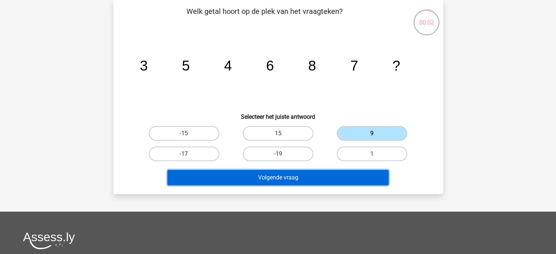
click at [295, 171] on button "Volgende vraag" at bounding box center [277, 177] width 221 height 15
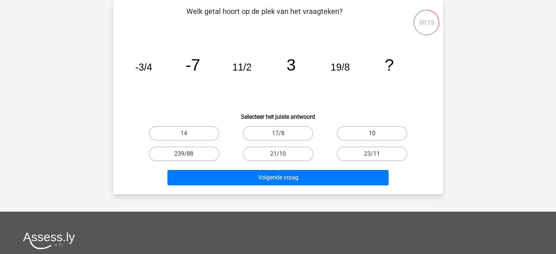
click at [351, 132] on label "10" at bounding box center [372, 133] width 71 height 15
click at [372, 133] on input "10" at bounding box center [374, 135] width 5 height 5
radio input "true"
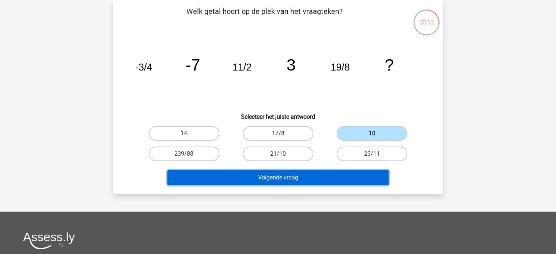
click at [291, 173] on button "Volgende vraag" at bounding box center [277, 177] width 221 height 15
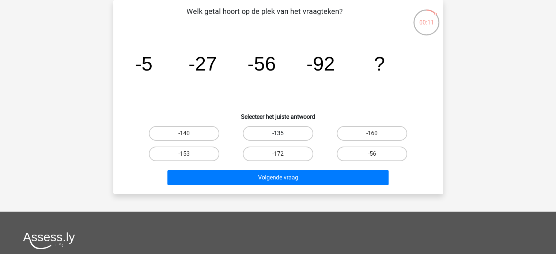
click at [263, 138] on label "-135" at bounding box center [278, 133] width 71 height 15
click at [278, 138] on input "-135" at bounding box center [280, 135] width 5 height 5
radio input "true"
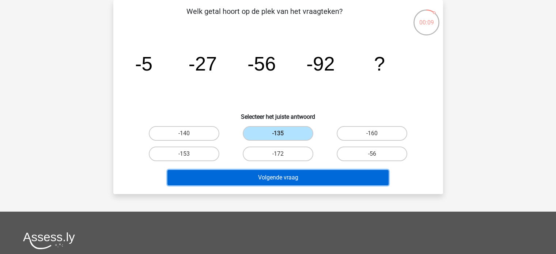
drag, startPoint x: 277, startPoint y: 174, endPoint x: 356, endPoint y: 124, distance: 93.7
click at [356, 124] on div "Welk getal hoort op de plek van het vraagteken? image/svg+xml -5 -27 -56 -92 ? …" at bounding box center [278, 97] width 324 height 182
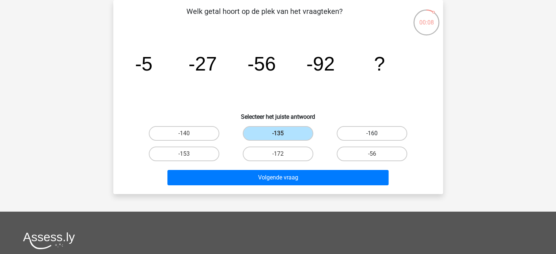
click at [353, 131] on label "-160" at bounding box center [372, 133] width 71 height 15
click at [372, 133] on input "-160" at bounding box center [374, 135] width 5 height 5
radio input "true"
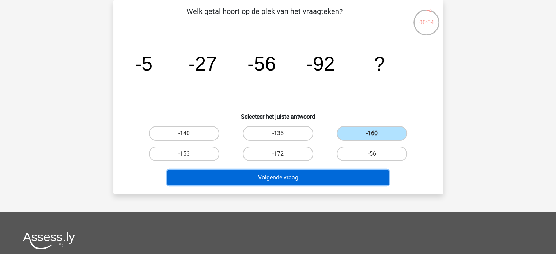
click at [292, 174] on button "Volgende vraag" at bounding box center [277, 177] width 221 height 15
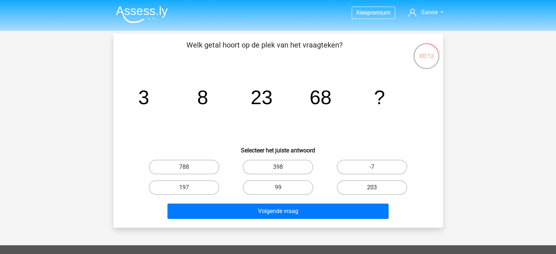
click at [348, 188] on label "203" at bounding box center [372, 187] width 71 height 15
click at [372, 188] on input "203" at bounding box center [374, 190] width 5 height 5
radio input "true"
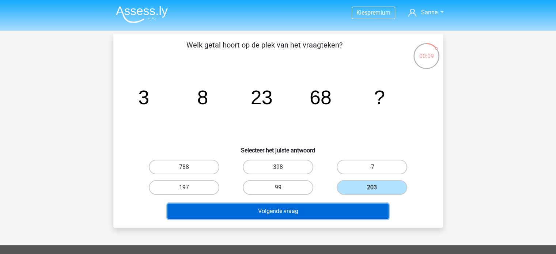
click at [315, 209] on button "Volgende vraag" at bounding box center [277, 211] width 221 height 15
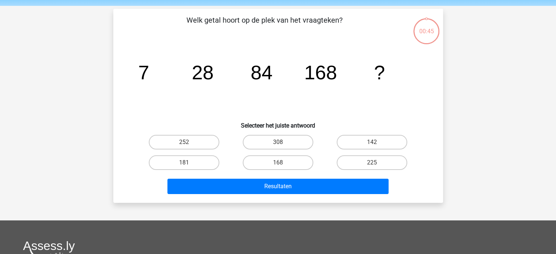
scroll to position [34, 0]
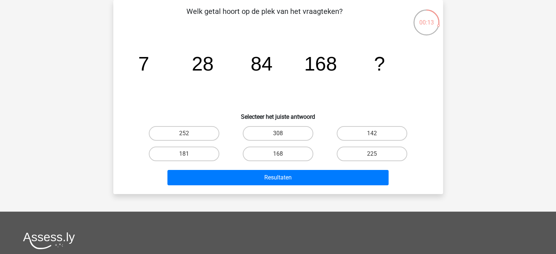
click at [291, 165] on div "Resultaten" at bounding box center [278, 176] width 306 height 24
click at [290, 153] on label "168" at bounding box center [278, 154] width 71 height 15
click at [283, 154] on input "168" at bounding box center [280, 156] width 5 height 5
radio input "true"
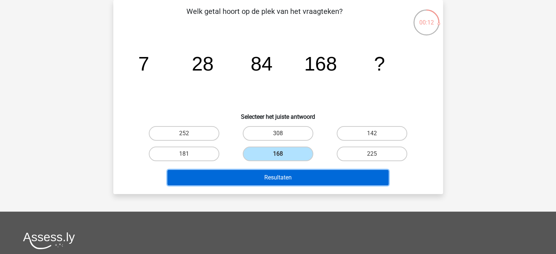
click at [292, 177] on button "Resultaten" at bounding box center [277, 177] width 221 height 15
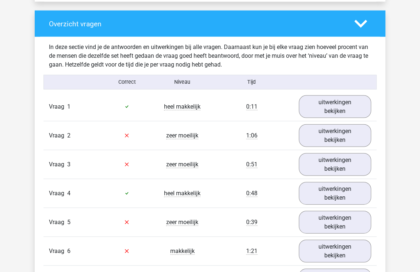
scroll to position [534, 0]
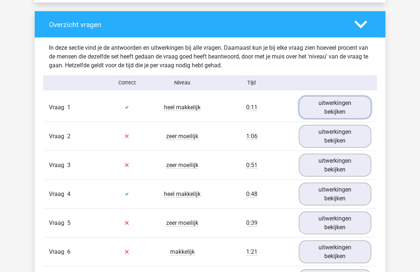
click at [305, 110] on link "uitwerkingen bekijken" at bounding box center [335, 107] width 72 height 23
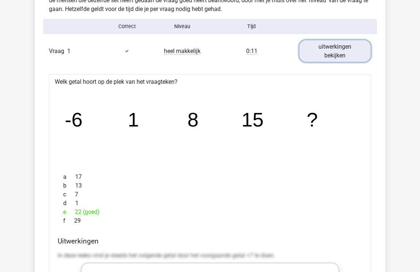
scroll to position [608, 0]
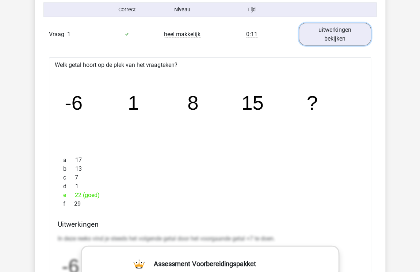
click at [329, 38] on link "uitwerkingen bekijken" at bounding box center [335, 34] width 72 height 23
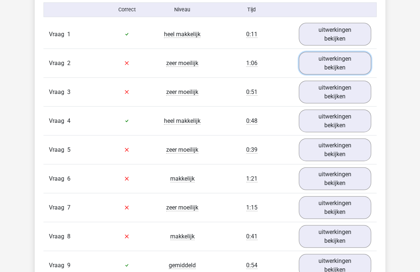
click at [329, 59] on link "uitwerkingen bekijken" at bounding box center [335, 63] width 72 height 23
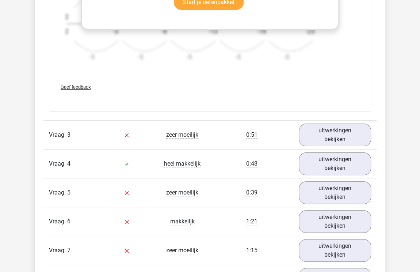
scroll to position [1010, 0]
click at [329, 138] on link "uitwerkingen bekijken" at bounding box center [335, 134] width 72 height 23
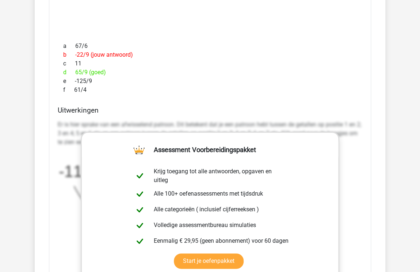
scroll to position [1117, 0]
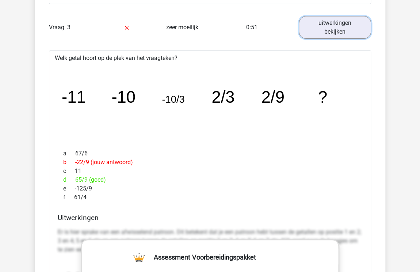
click at [354, 36] on link "uitwerkingen bekijken" at bounding box center [335, 27] width 72 height 23
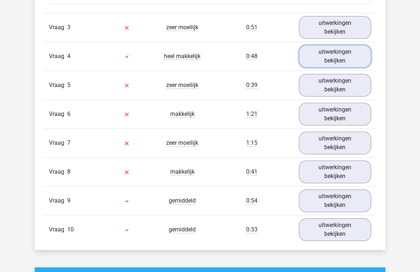
click at [345, 56] on link "uitwerkingen bekijken" at bounding box center [335, 56] width 72 height 23
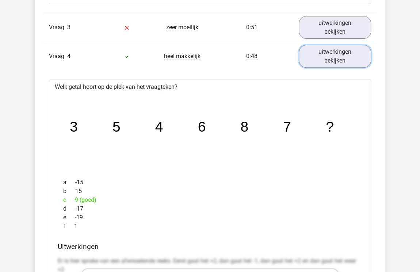
click at [345, 56] on link "uitwerkingen bekijken" at bounding box center [335, 56] width 72 height 23
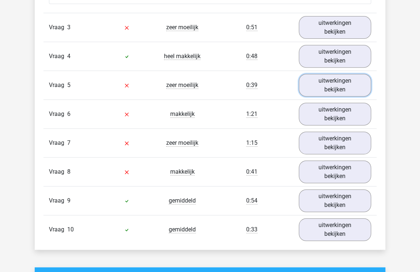
click at [329, 86] on link "uitwerkingen bekijken" at bounding box center [335, 85] width 72 height 23
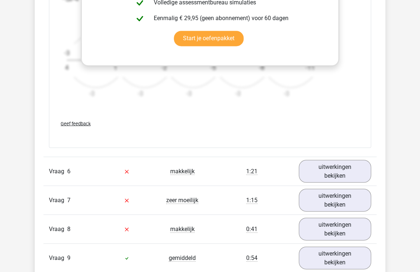
scroll to position [1505, 0]
click at [324, 174] on link "uitwerkingen bekijken" at bounding box center [335, 171] width 72 height 23
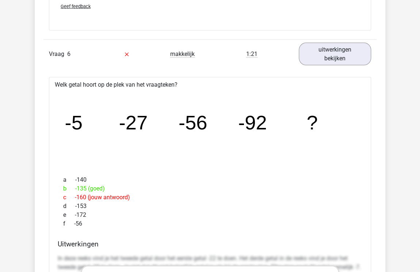
scroll to position [1621, 0]
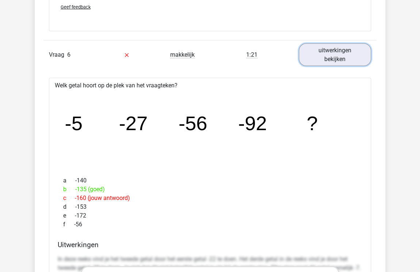
click at [332, 60] on link "uitwerkingen bekijken" at bounding box center [335, 54] width 72 height 23
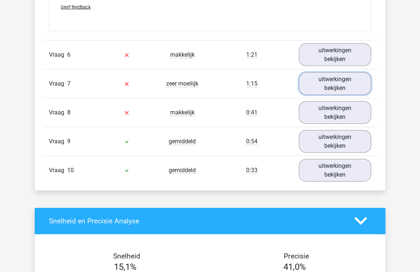
click at [330, 91] on link "uitwerkingen bekijken" at bounding box center [335, 83] width 72 height 23
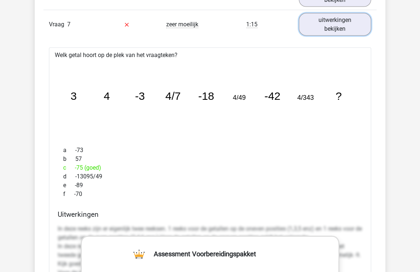
scroll to position [1665, 0]
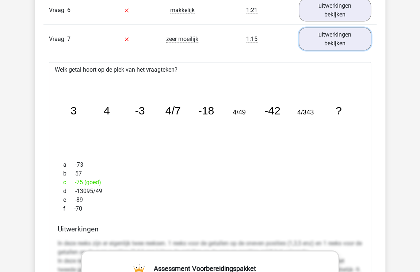
click at [331, 40] on link "uitwerkingen bekijken" at bounding box center [335, 39] width 72 height 23
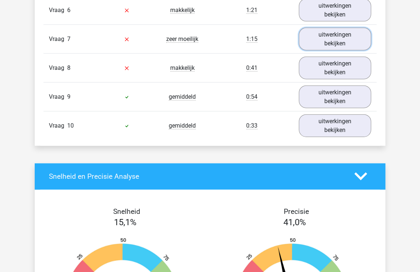
click at [331, 40] on link "uitwerkingen bekijken" at bounding box center [335, 39] width 72 height 23
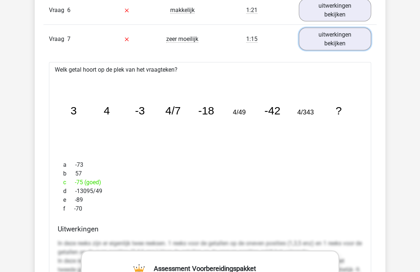
click at [331, 40] on link "uitwerkingen bekijken" at bounding box center [335, 39] width 72 height 23
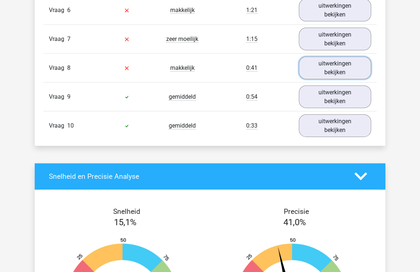
click at [329, 67] on link "uitwerkingen bekijken" at bounding box center [335, 68] width 72 height 23
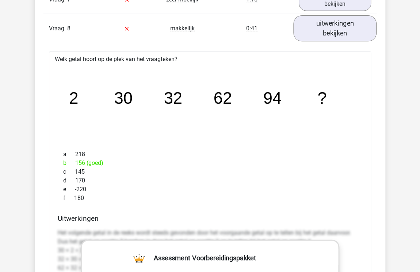
scroll to position [1703, 0]
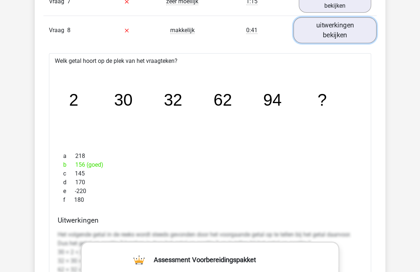
click at [341, 26] on link "uitwerkingen bekijken" at bounding box center [335, 30] width 83 height 26
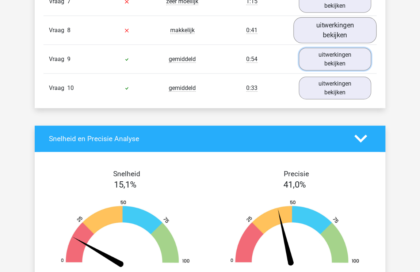
click at [329, 56] on link "uitwerkingen bekijken" at bounding box center [335, 59] width 72 height 23
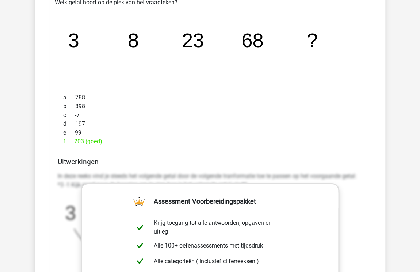
scroll to position [1747, 0]
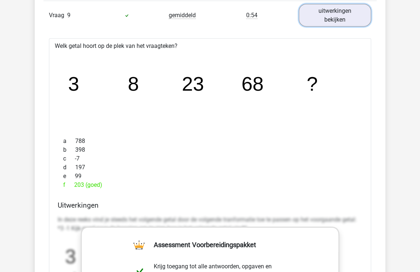
click at [349, 13] on link "uitwerkingen bekijken" at bounding box center [335, 15] width 72 height 23
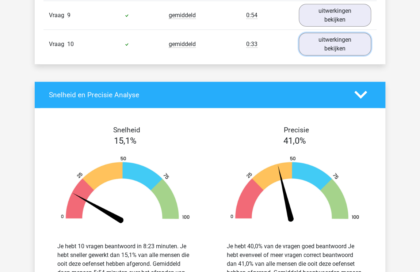
click at [347, 48] on link "uitwerkingen bekijken" at bounding box center [335, 44] width 72 height 23
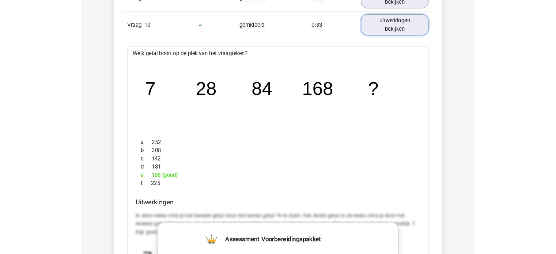
scroll to position [1764, 0]
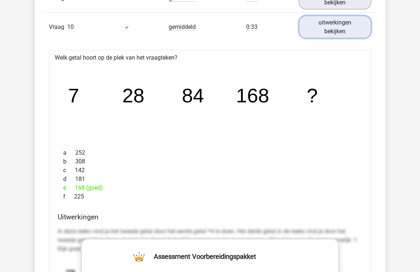
click at [340, 33] on link "uitwerkingen bekijken" at bounding box center [335, 27] width 72 height 23
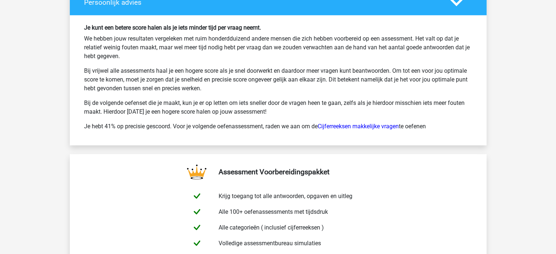
scroll to position [2020, 0]
